Goal: Information Seeking & Learning: Understand process/instructions

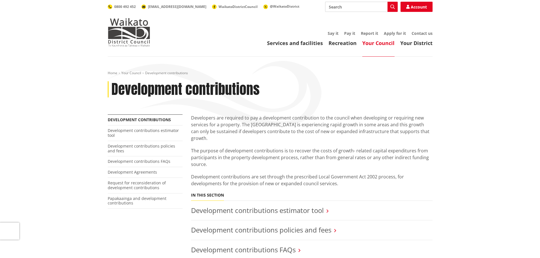
scroll to position [57, 0]
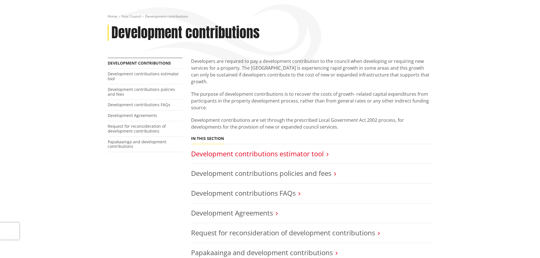
click at [283, 149] on link "Development contributions estimator tool" at bounding box center [257, 153] width 133 height 9
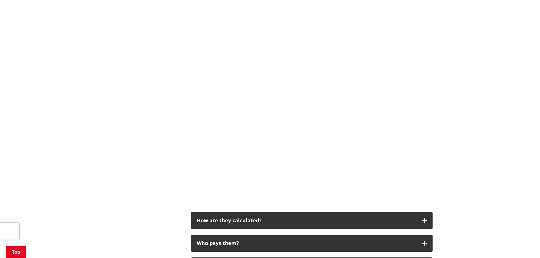
scroll to position [199, 0]
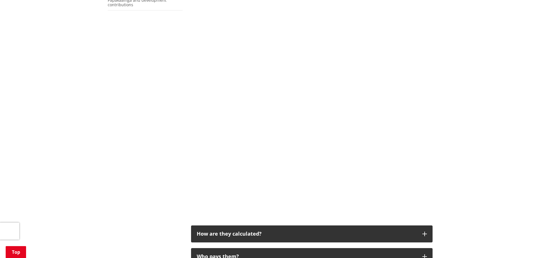
click at [475, 153] on div "Home Your Council Development contributions Development contributions estimator…" at bounding box center [270, 163] width 540 height 610
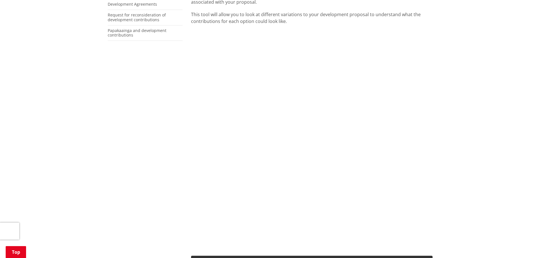
scroll to position [166, 0]
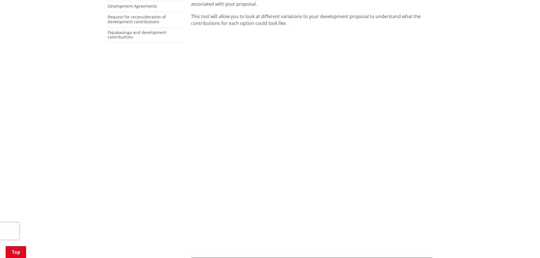
click at [448, 141] on div "Home Your Council Development contributions Development contributions estimator…" at bounding box center [270, 196] width 540 height 610
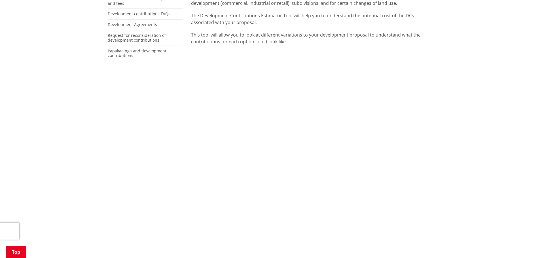
scroll to position [138, 0]
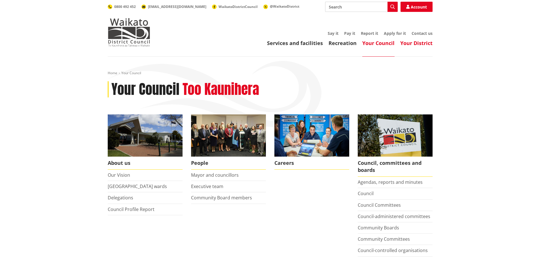
click at [412, 41] on link "Your District" at bounding box center [417, 43] width 32 height 7
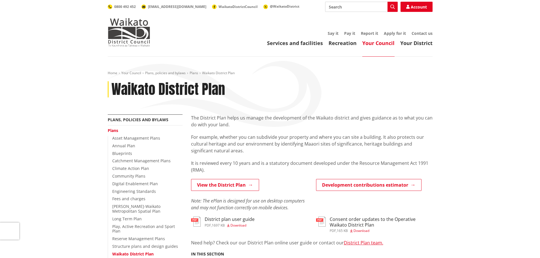
scroll to position [57, 0]
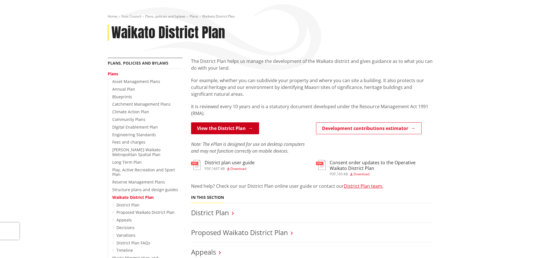
click at [233, 130] on link "View the District Plan" at bounding box center [225, 129] width 68 height 12
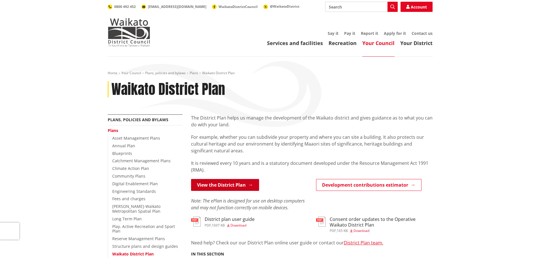
click at [232, 185] on link "View the District Plan" at bounding box center [225, 185] width 68 height 12
